Goal: Check status

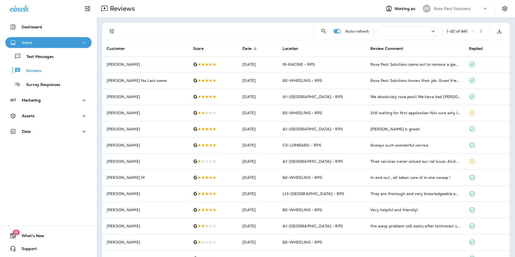
click at [81, 42] on icon "button" at bounding box center [84, 42] width 6 height 7
click at [81, 43] on icon "button" at bounding box center [84, 42] width 6 height 7
click at [32, 70] on p "Reviews" at bounding box center [31, 70] width 21 height 5
click at [431, 33] on div at bounding box center [408, 31] width 60 height 10
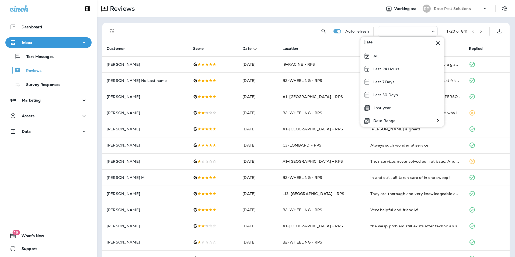
click at [235, 29] on div at bounding box center [216, 31] width 188 height 17
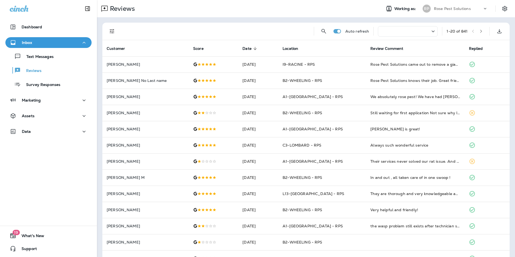
click at [479, 31] on button "button" at bounding box center [481, 31] width 8 height 8
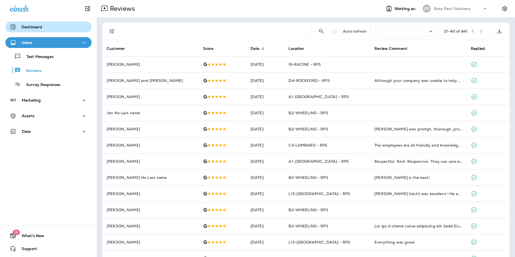
click at [35, 28] on p "Dashboard" at bounding box center [32, 27] width 20 height 4
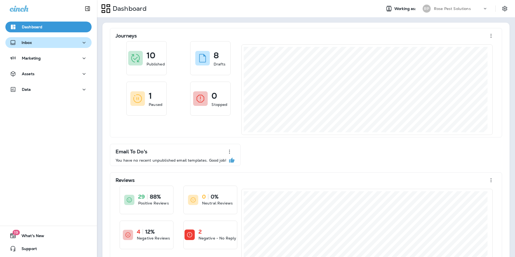
click at [44, 44] on div "Inbox" at bounding box center [49, 42] width 78 height 7
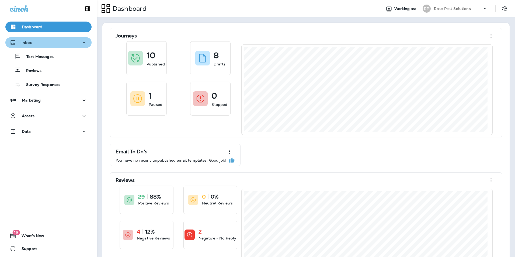
click at [51, 45] on div "Inbox" at bounding box center [49, 42] width 78 height 7
